Goal: Information Seeking & Learning: Learn about a topic

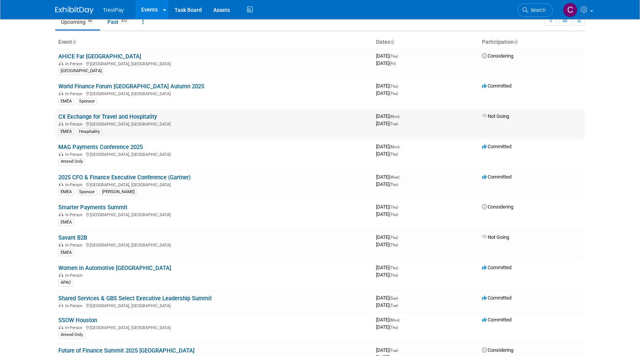
scroll to position [77, 0]
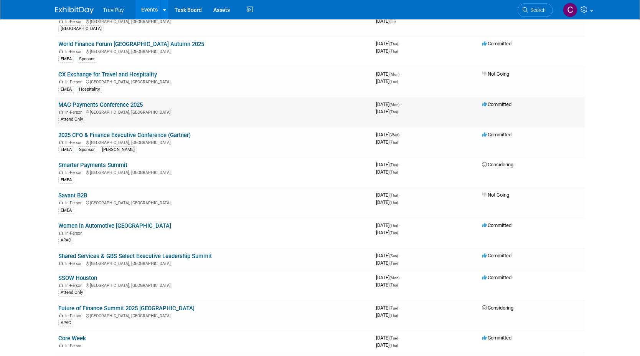
click at [127, 105] on link "MAG Payments Conference 2025" at bounding box center [100, 104] width 84 height 7
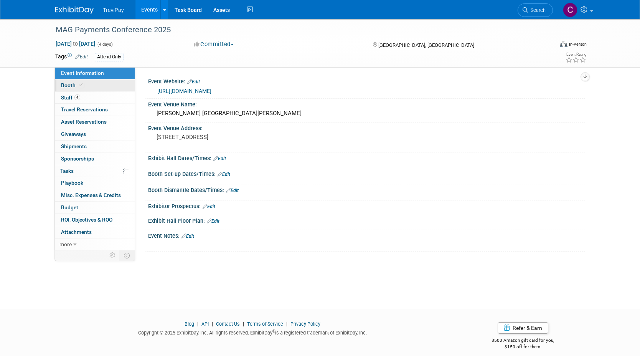
click at [100, 82] on link "Booth" at bounding box center [95, 85] width 80 height 12
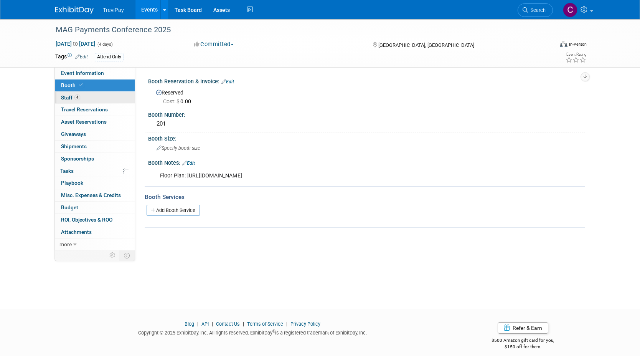
click at [111, 103] on link "4 Staff 4" at bounding box center [95, 98] width 80 height 12
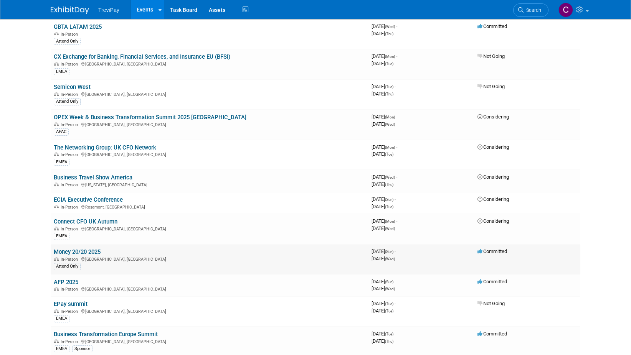
scroll to position [614, 0]
click at [81, 251] on link "Money 20/20 2025" at bounding box center [77, 251] width 47 height 7
click at [67, 281] on link "AFP 2025" at bounding box center [66, 282] width 25 height 7
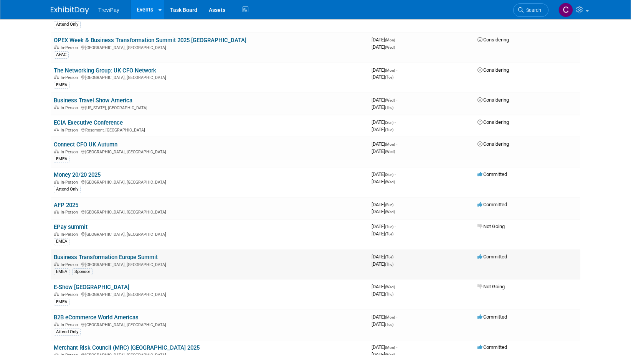
scroll to position [729, 0]
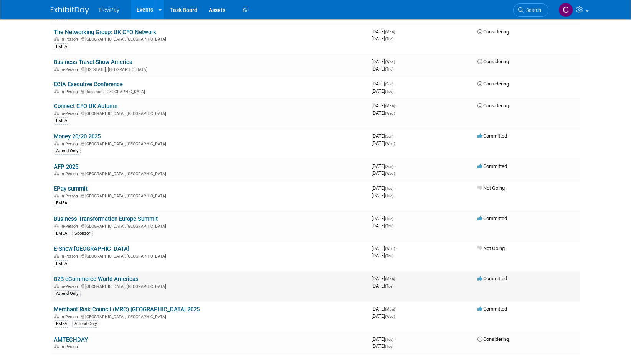
click at [123, 279] on link "B2B eCommerce World Americas" at bounding box center [96, 279] width 85 height 7
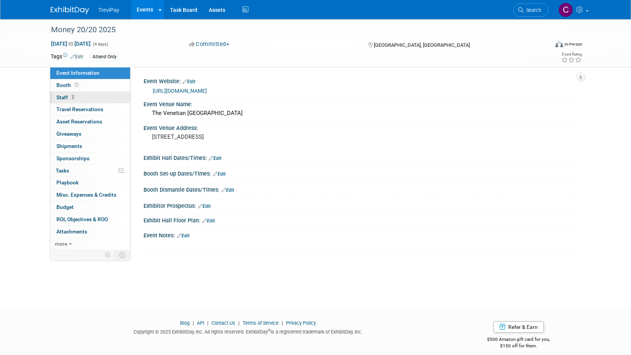
click at [98, 101] on link "2 Staff 2" at bounding box center [90, 98] width 80 height 12
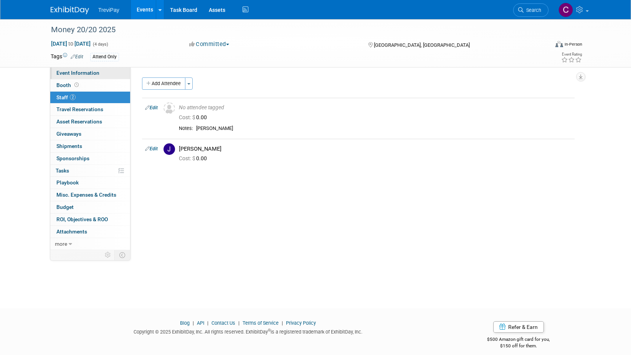
click at [97, 78] on link "Event Information" at bounding box center [90, 73] width 80 height 12
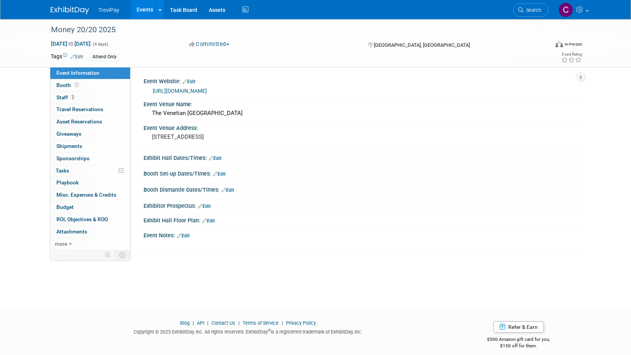
click at [175, 89] on link "https://us.money2020.com/" at bounding box center [180, 91] width 54 height 6
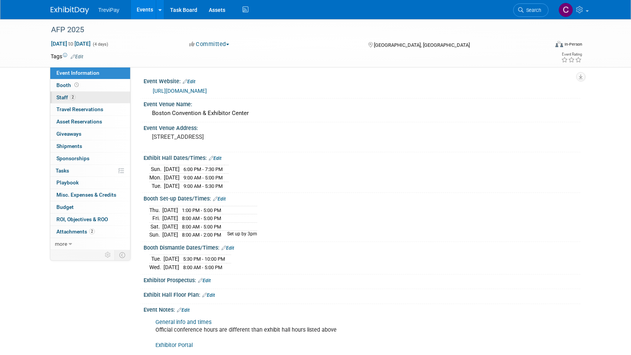
click at [79, 93] on link "2 Staff 2" at bounding box center [90, 98] width 80 height 12
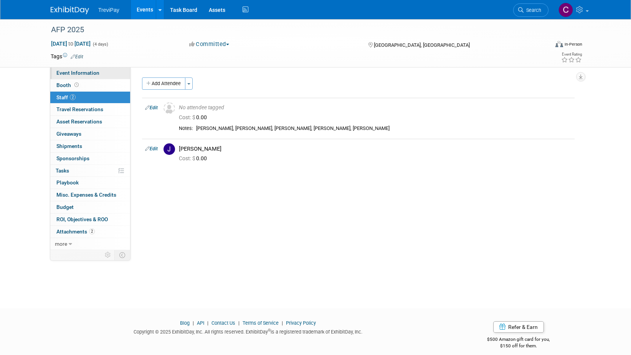
click at [81, 69] on link "Event Information" at bounding box center [90, 73] width 80 height 12
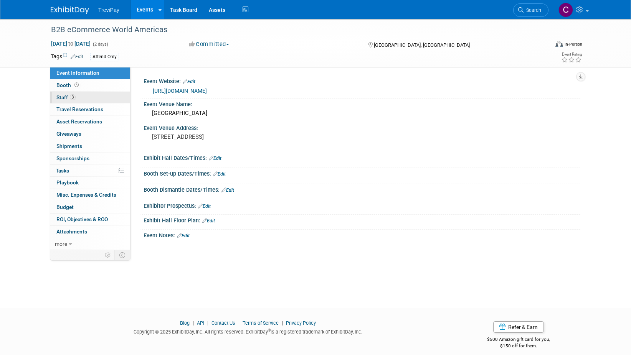
click at [81, 97] on link "3 Staff 3" at bounding box center [90, 98] width 80 height 12
